Goal: Find contact information: Find contact information

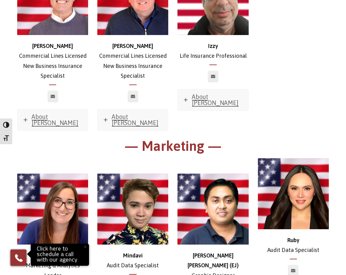
scroll to position [2884, 0]
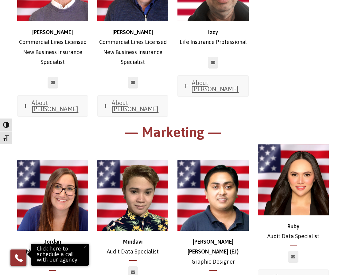
click at [70, 160] on img at bounding box center [52, 195] width 71 height 71
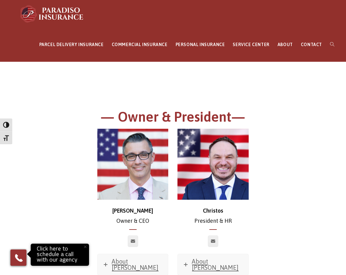
scroll to position [0, 0]
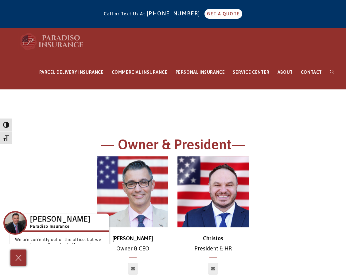
click at [67, 39] on img at bounding box center [52, 41] width 68 height 18
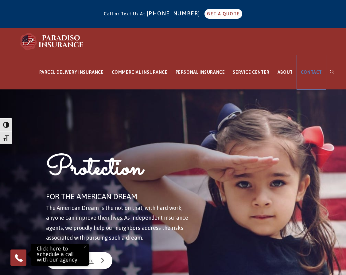
click at [309, 73] on span "CONTACT" at bounding box center [311, 72] width 21 height 5
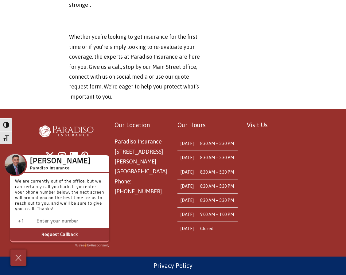
scroll to position [2340, 0]
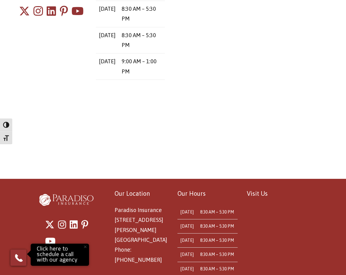
scroll to position [173, 0]
